Goal: Information Seeking & Learning: Learn about a topic

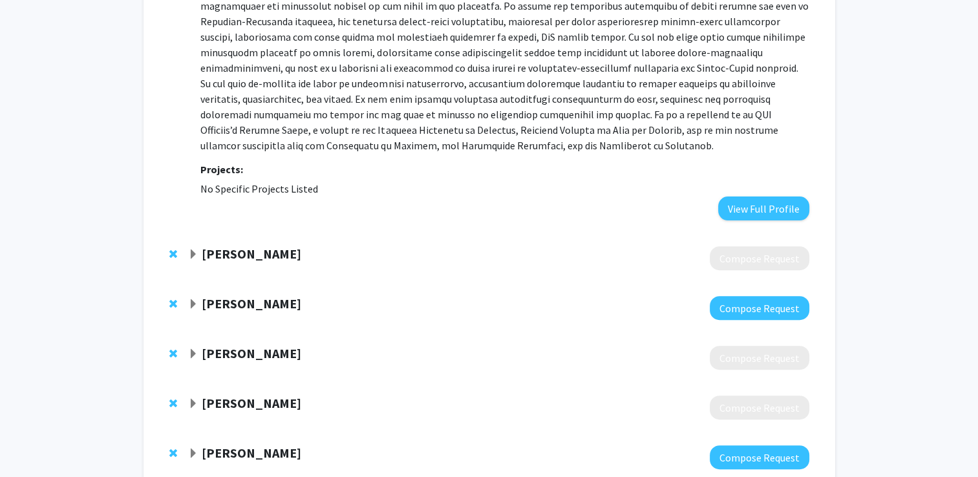
scroll to position [403, 0]
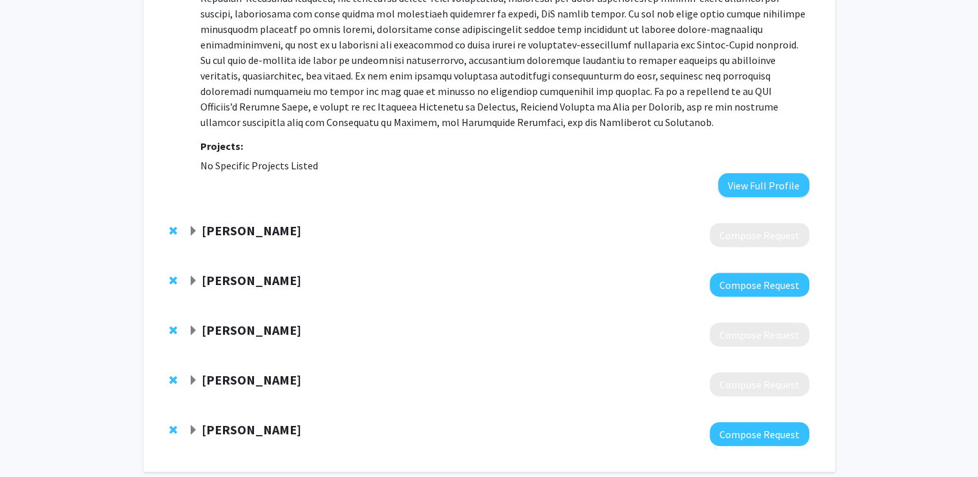
click at [195, 330] on span "Expand Casey Overby Taylor Bookmark" at bounding box center [193, 331] width 10 height 10
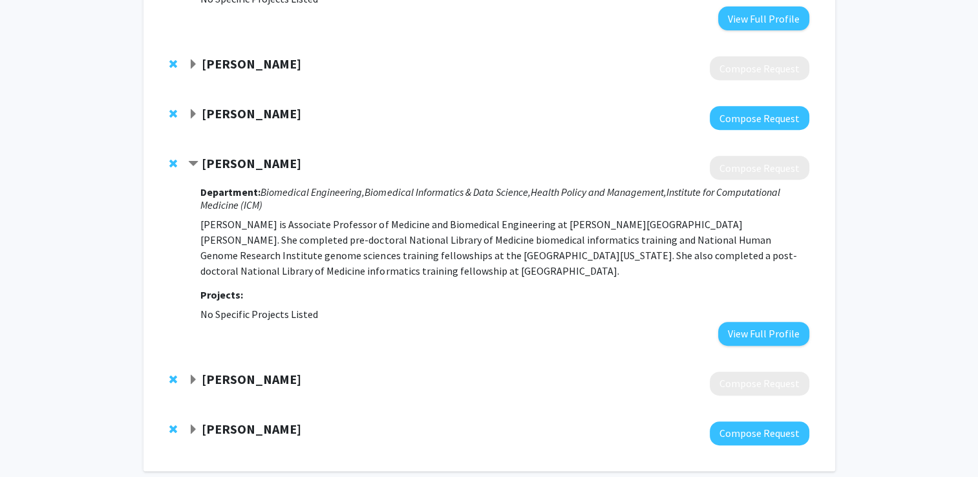
scroll to position [566, 0]
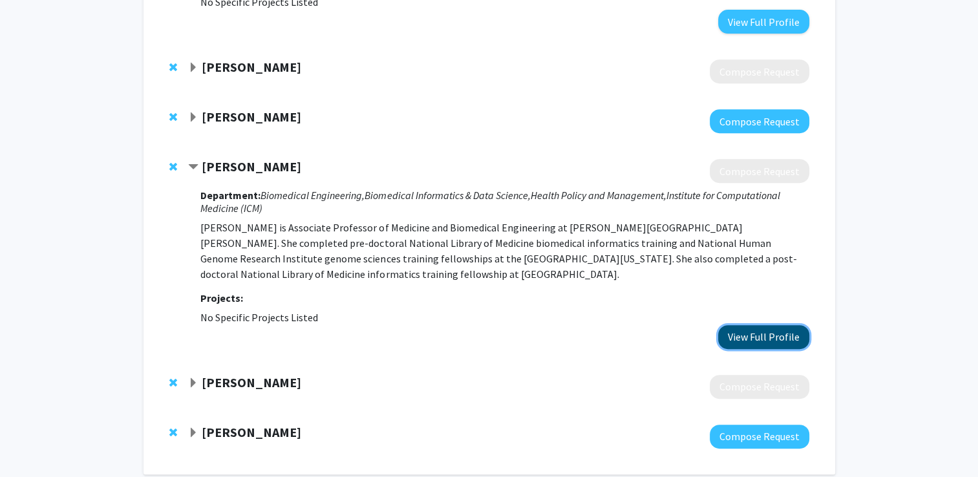
click at [775, 335] on button "View Full Profile" at bounding box center [763, 337] width 91 height 24
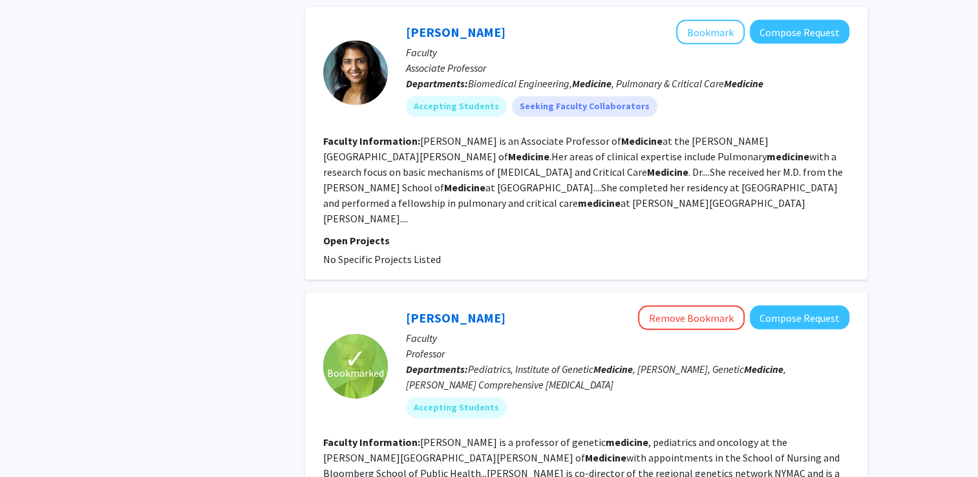
scroll to position [2996, 0]
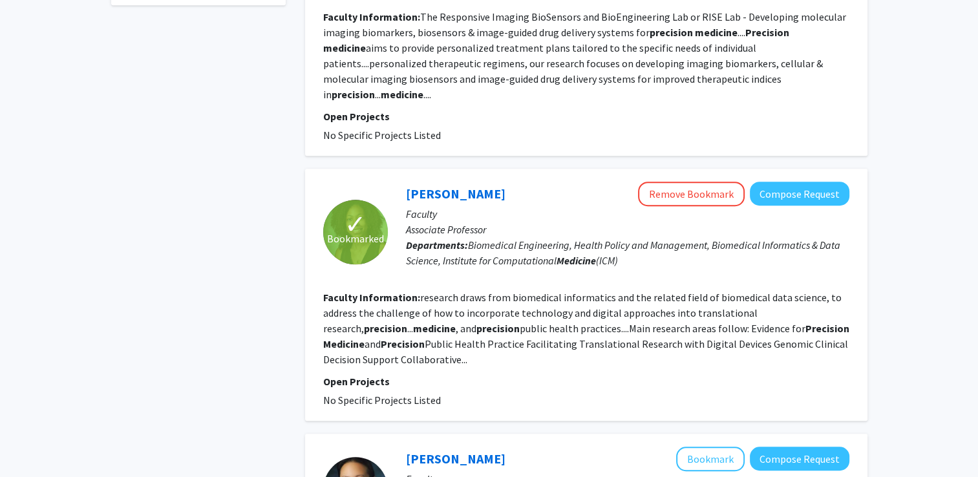
scroll to position [711, 0]
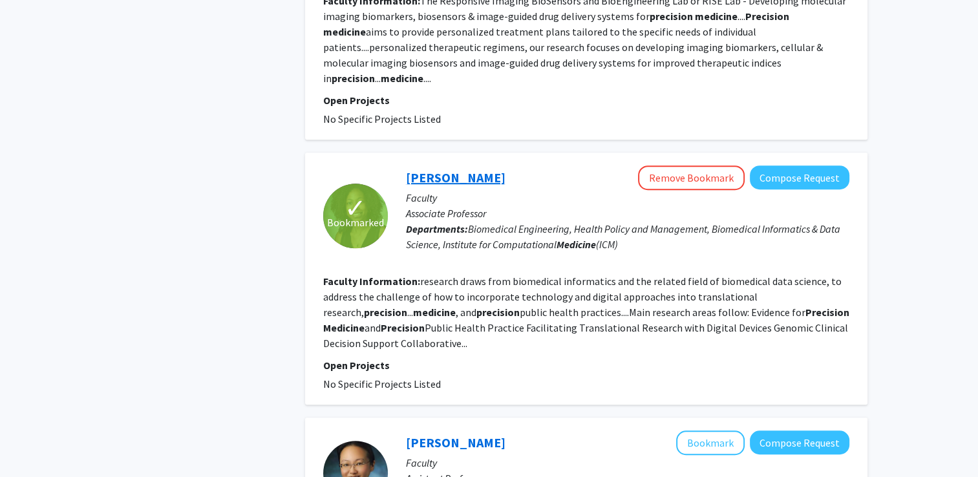
click at [495, 169] on link "[PERSON_NAME]" at bounding box center [456, 177] width 100 height 16
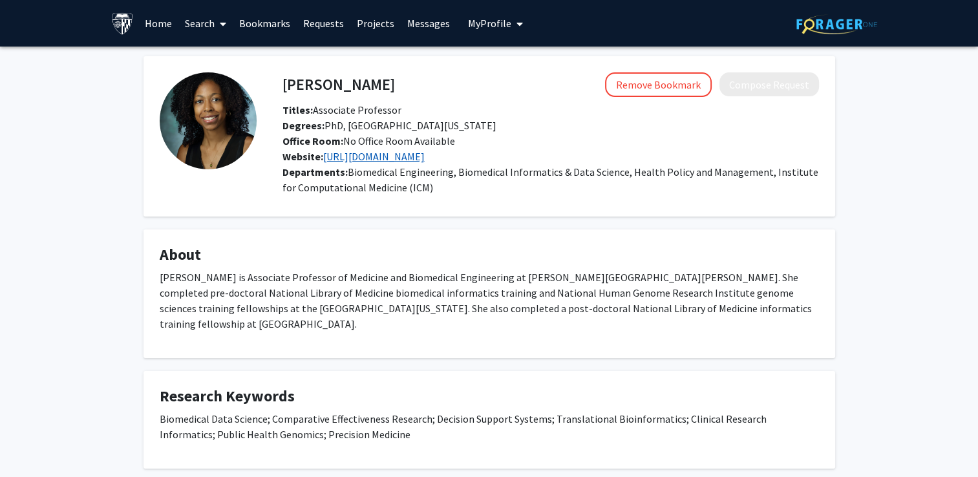
click at [352, 152] on link "[URL][DOMAIN_NAME]" at bounding box center [373, 156] width 101 height 13
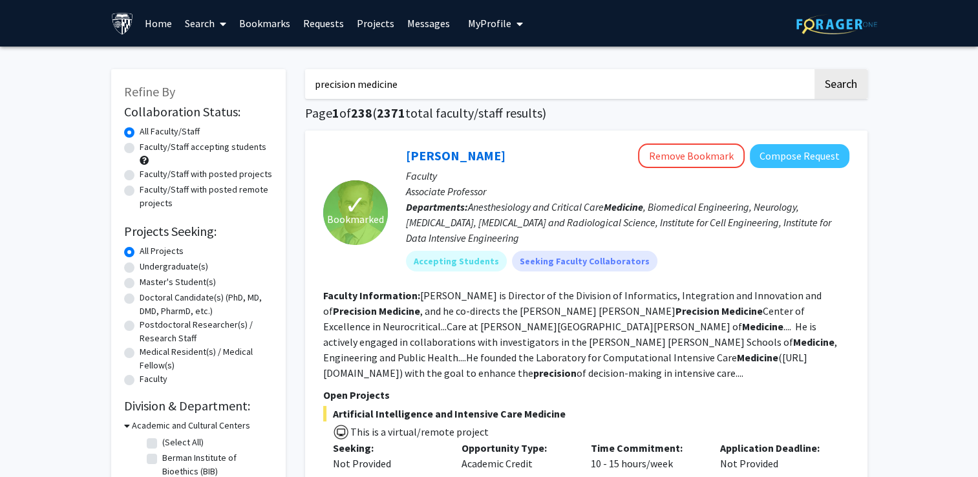
drag, startPoint x: 403, startPoint y: 81, endPoint x: 292, endPoint y: 77, distance: 111.3
type input "biomedical data science"
click at [815, 69] on button "Search" at bounding box center [841, 84] width 53 height 30
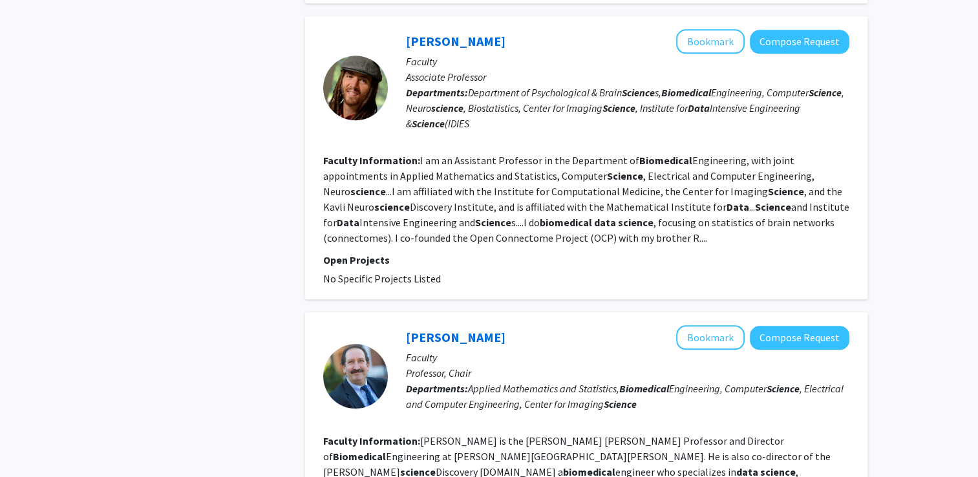
scroll to position [1487, 0]
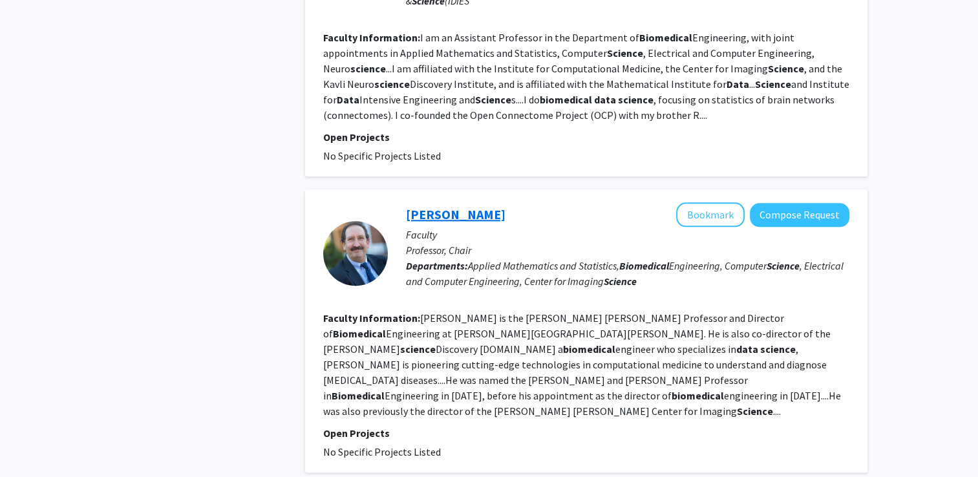
click at [469, 206] on link "[PERSON_NAME]" at bounding box center [456, 214] width 100 height 16
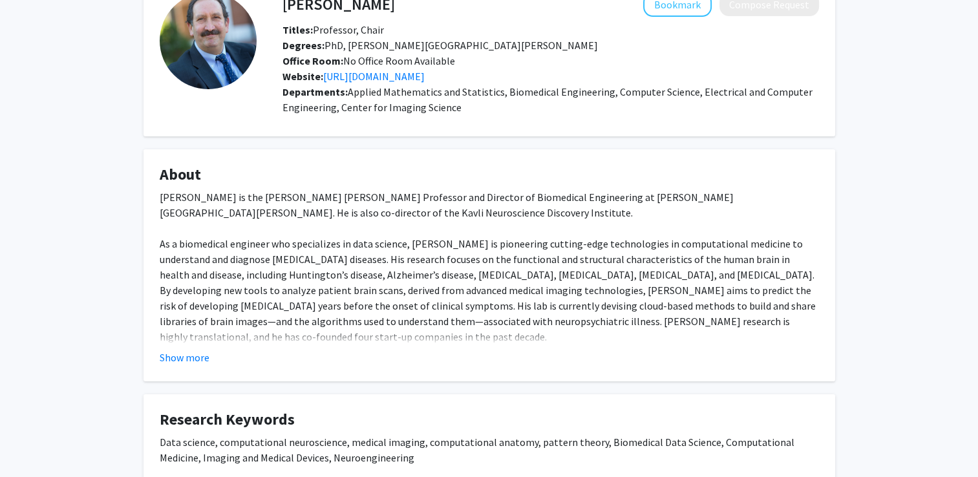
scroll to position [129, 0]
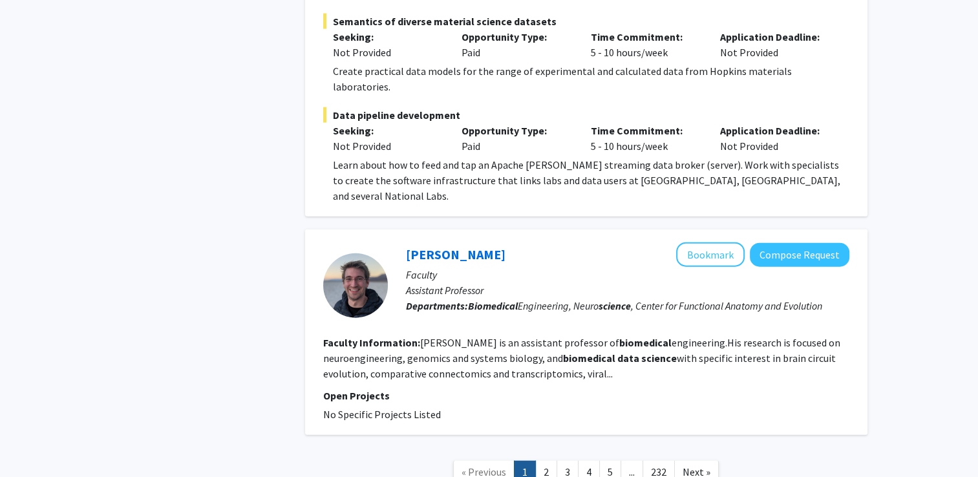
scroll to position [2881, 0]
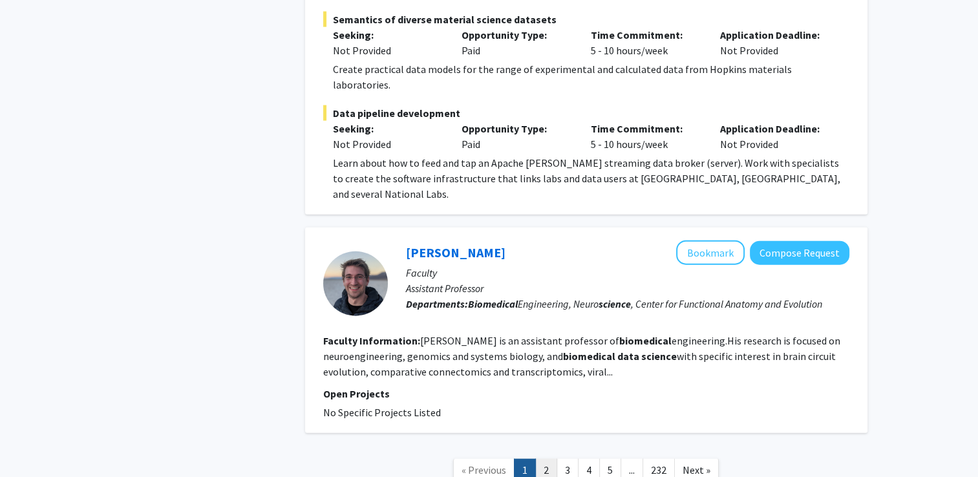
click at [546, 459] on link "2" at bounding box center [546, 470] width 22 height 23
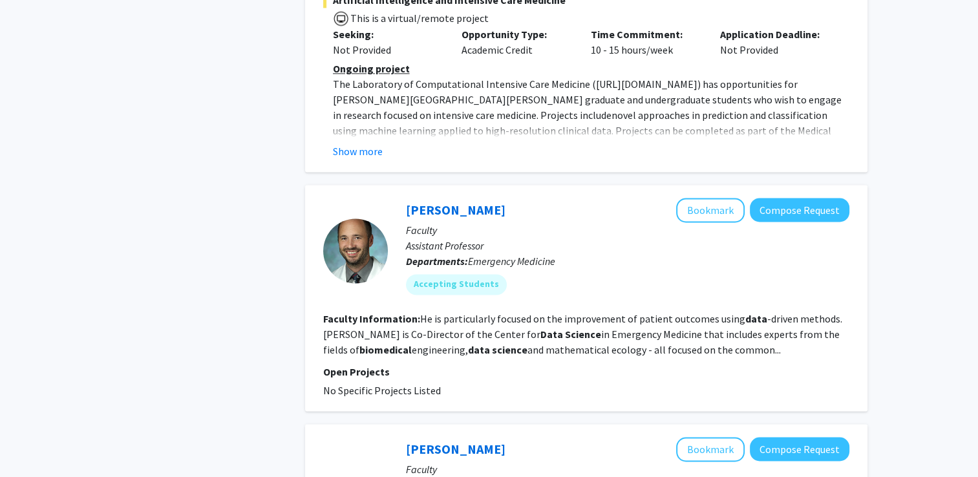
scroll to position [1939, 0]
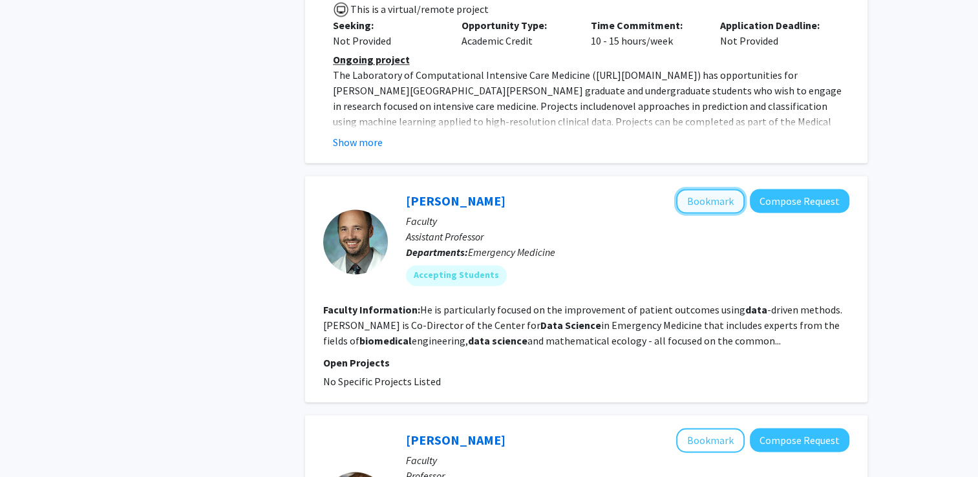
click at [723, 189] on button "Bookmark" at bounding box center [710, 201] width 69 height 25
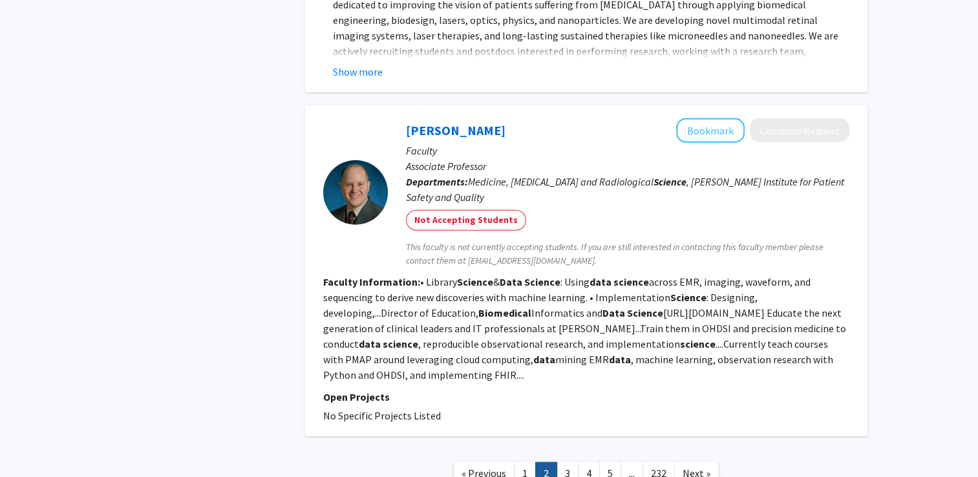
scroll to position [3038, 0]
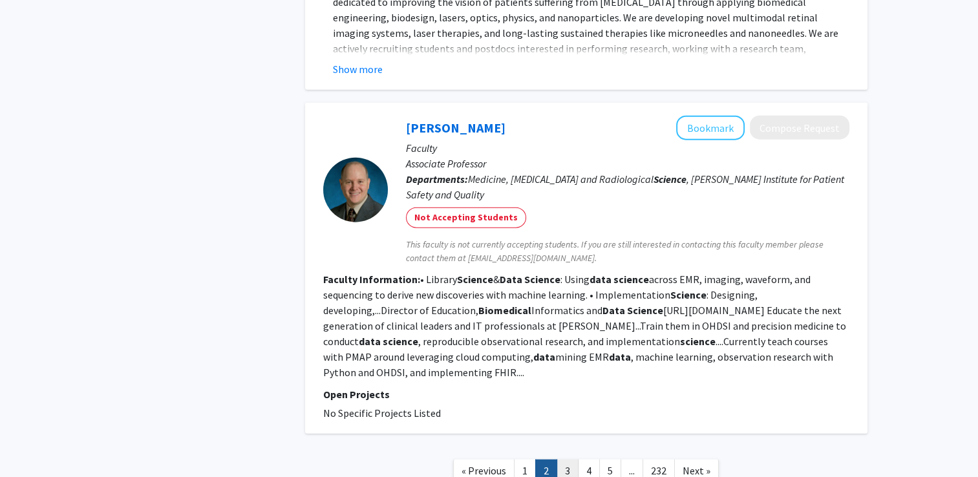
click at [568, 460] on link "3" at bounding box center [568, 471] width 22 height 23
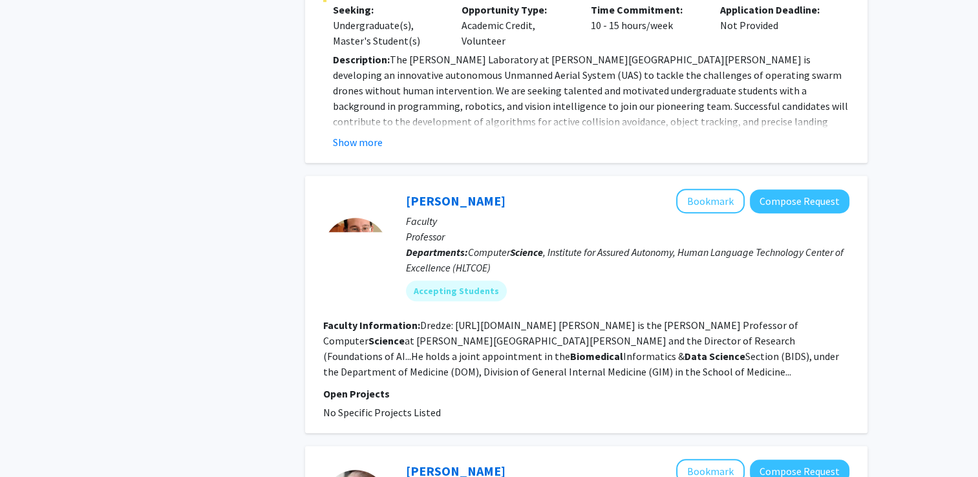
scroll to position [840, 0]
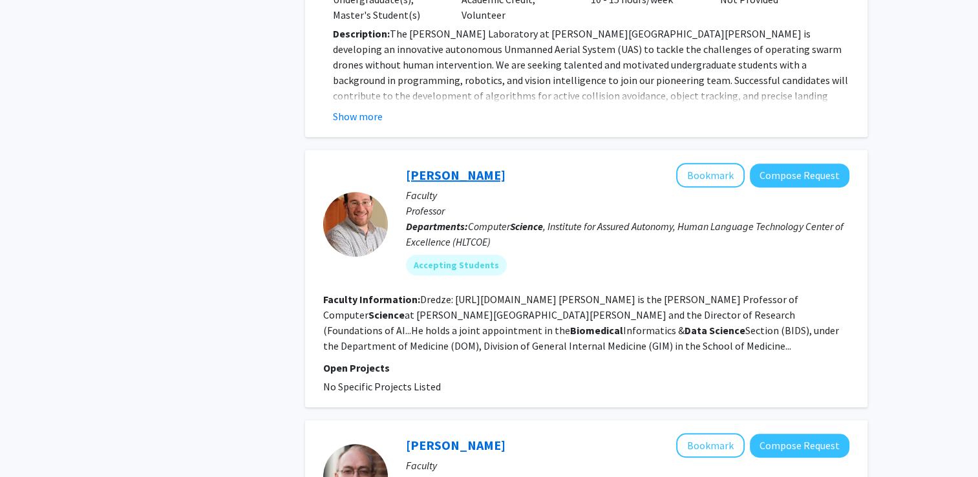
click at [458, 167] on link "[PERSON_NAME]" at bounding box center [456, 175] width 100 height 16
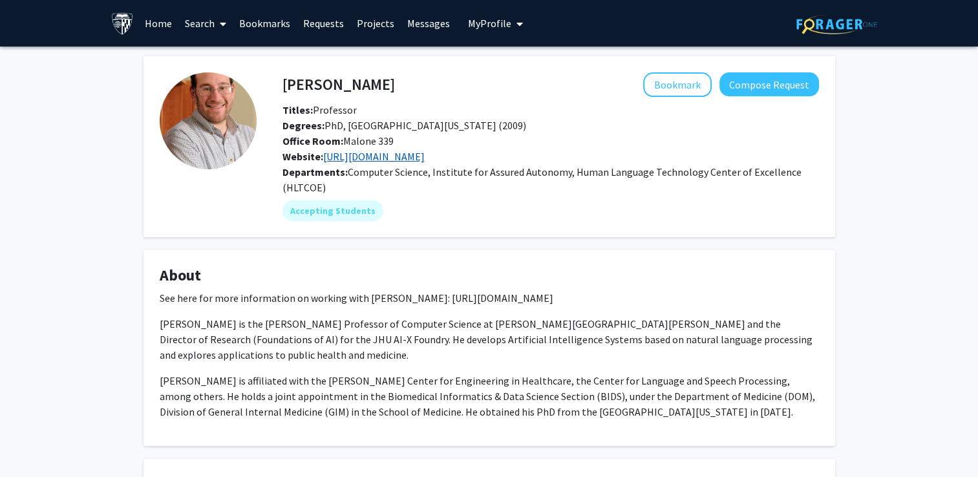
click at [372, 160] on link "[URL][DOMAIN_NAME]" at bounding box center [373, 156] width 101 height 13
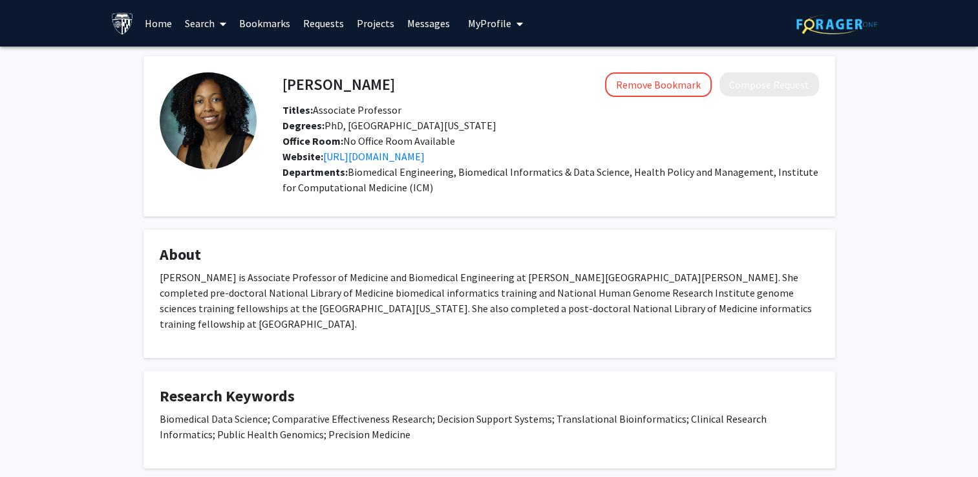
click at [196, 23] on link "Search" at bounding box center [205, 23] width 54 height 45
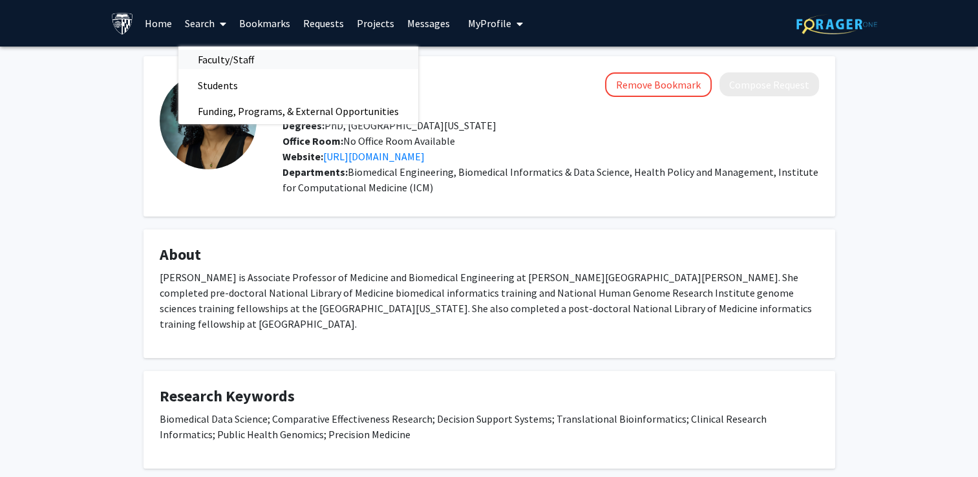
click at [204, 57] on span "Faculty/Staff" at bounding box center [225, 60] width 95 height 26
